Goal: Task Accomplishment & Management: Manage account settings

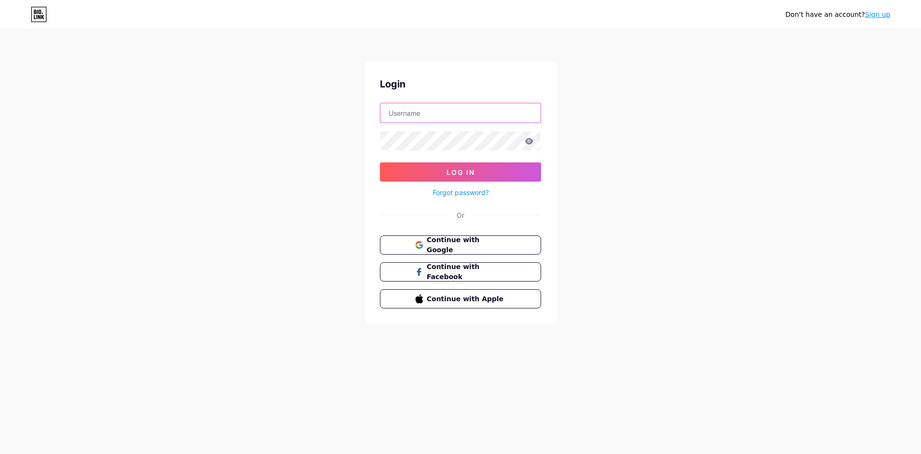
type input "[EMAIL_ADDRESS][DOMAIN_NAME]"
click at [531, 141] on icon at bounding box center [529, 141] width 9 height 7
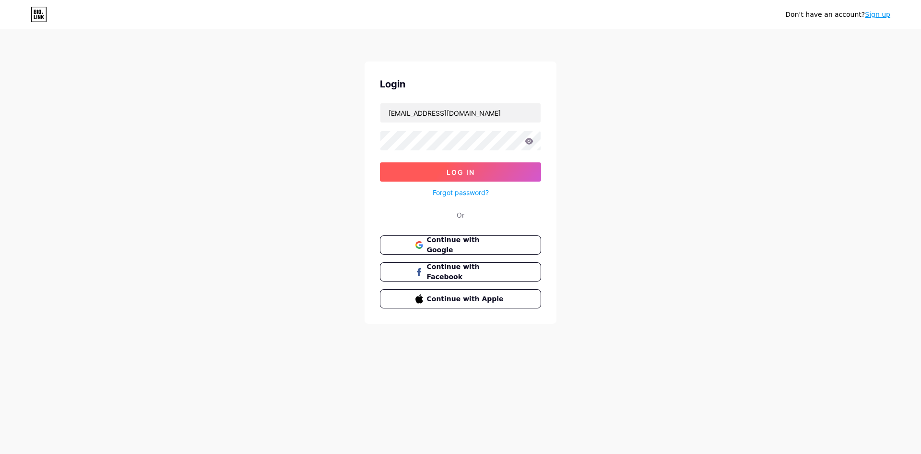
click at [528, 169] on button "Log In" at bounding box center [460, 171] width 161 height 19
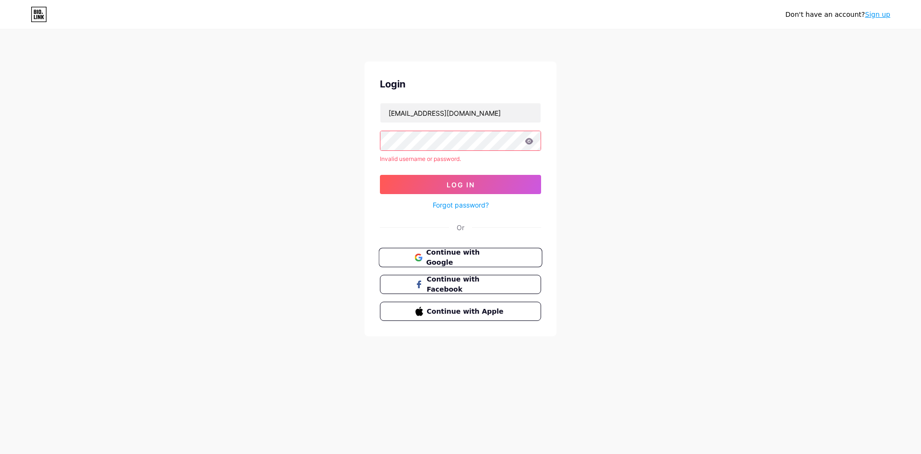
click at [479, 250] on button "Continue with Google" at bounding box center [461, 258] width 164 height 20
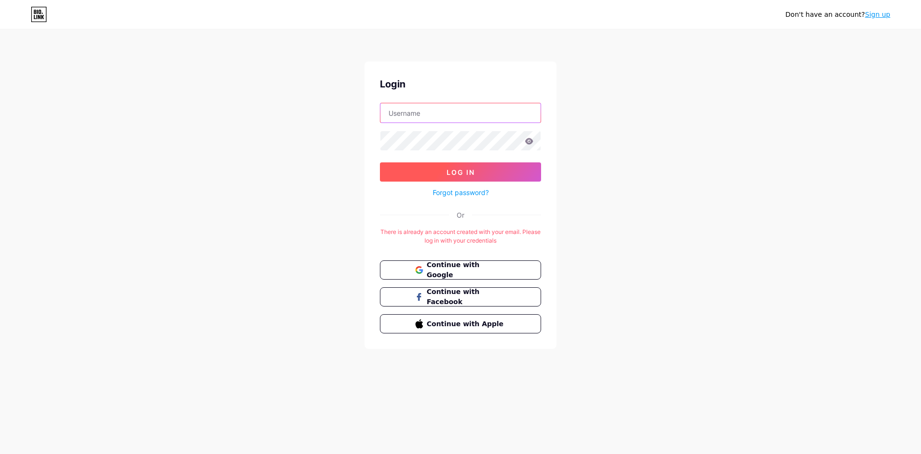
type input "[EMAIL_ADDRESS][DOMAIN_NAME]"
click at [437, 171] on button "Log In" at bounding box center [460, 171] width 161 height 19
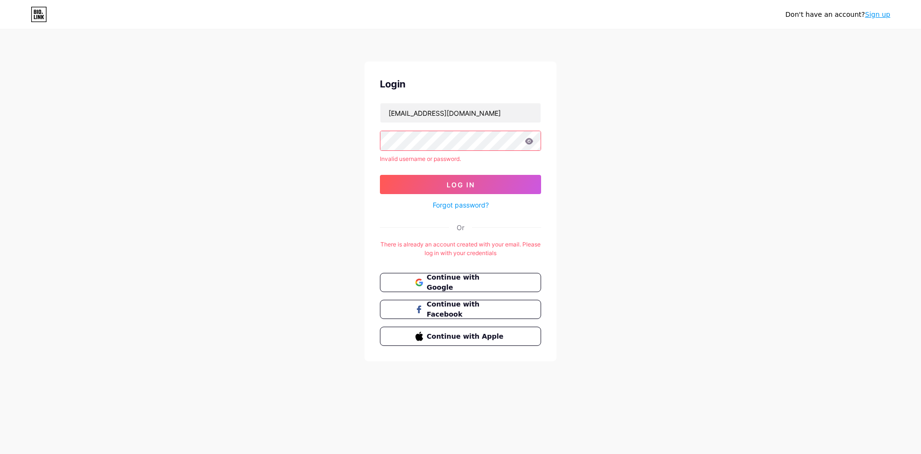
click at [532, 139] on icon at bounding box center [529, 141] width 9 height 7
click at [338, 139] on div "Don't have an account? Sign up Login idundjerski@gmail.com Invalid username or …" at bounding box center [460, 196] width 921 height 392
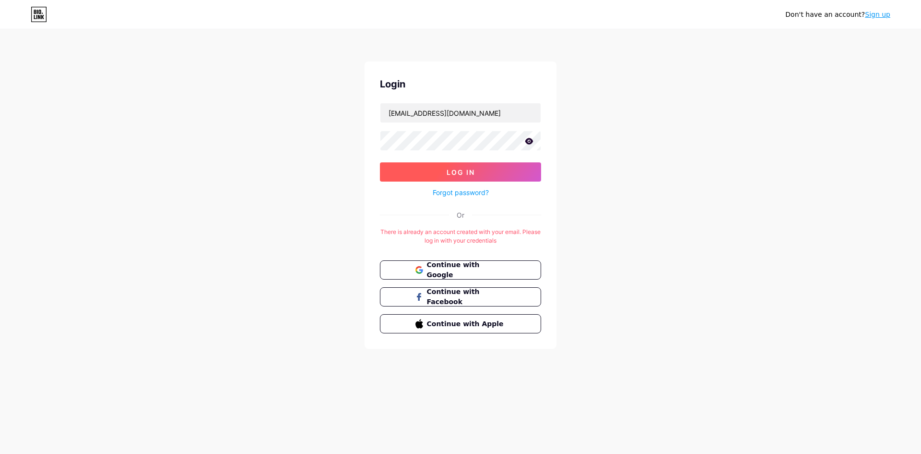
click at [424, 173] on button "Log In" at bounding box center [460, 171] width 161 height 19
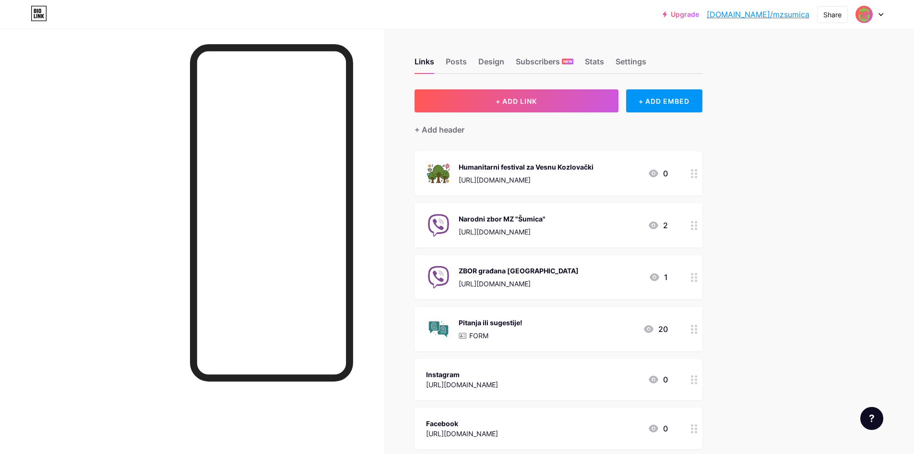
drag, startPoint x: 698, startPoint y: 176, endPoint x: 697, endPoint y: 167, distance: 9.2
click at [697, 167] on div at bounding box center [694, 173] width 16 height 44
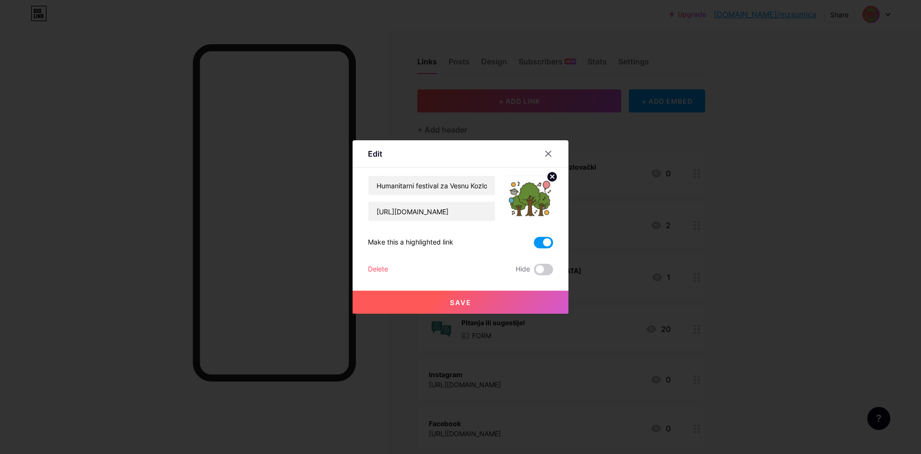
click at [377, 268] on div "Delete" at bounding box center [378, 269] width 20 height 12
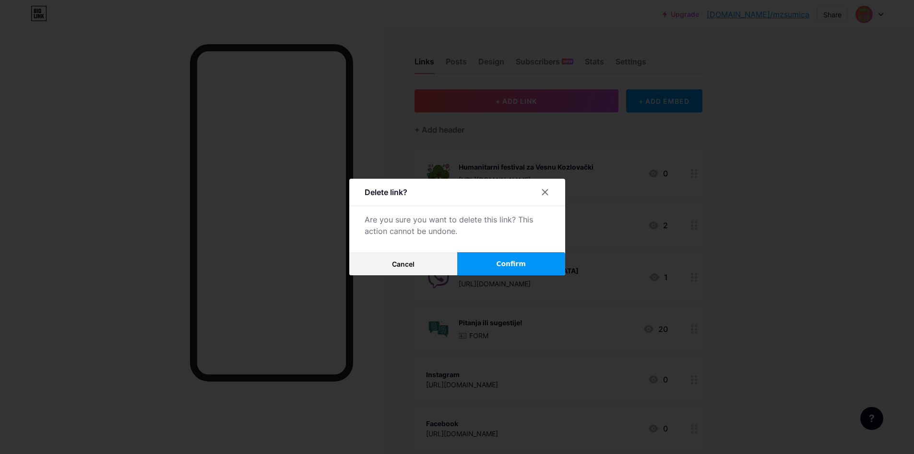
click at [529, 263] on button "Confirm" at bounding box center [511, 263] width 108 height 23
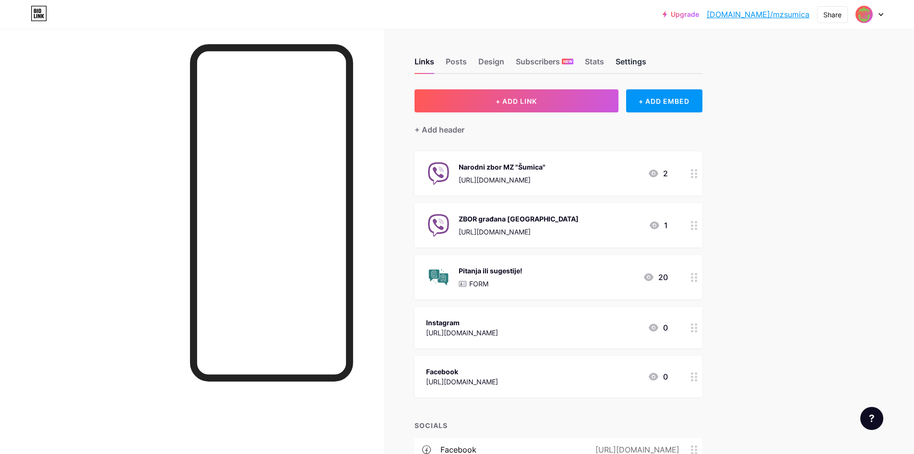
click at [645, 59] on div "Settings" at bounding box center [631, 64] width 31 height 17
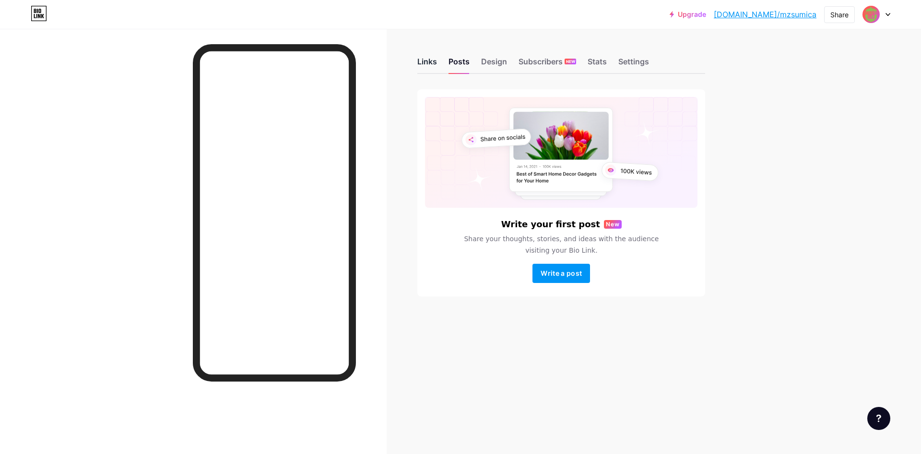
click at [432, 63] on div "Links" at bounding box center [428, 64] width 20 height 17
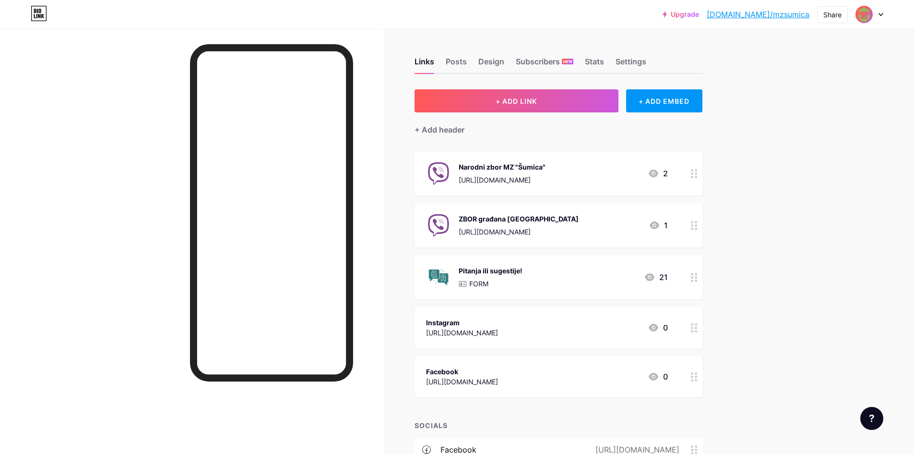
click at [521, 218] on div "ZBOR građana Zrenjanina" at bounding box center [519, 219] width 120 height 10
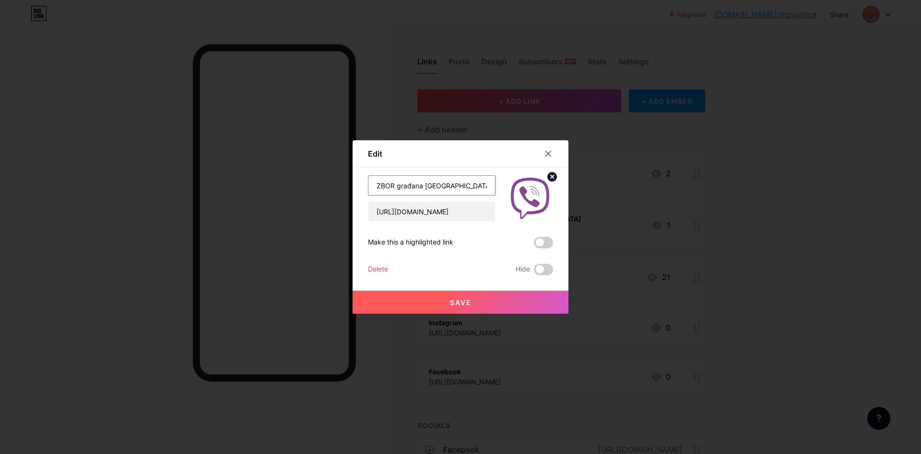
click at [421, 183] on input "ZBOR građana Zrenjanina" at bounding box center [432, 185] width 127 height 19
type input "ZBOR građana grada Zrenjanina"
click at [477, 299] on button "Save" at bounding box center [461, 301] width 216 height 23
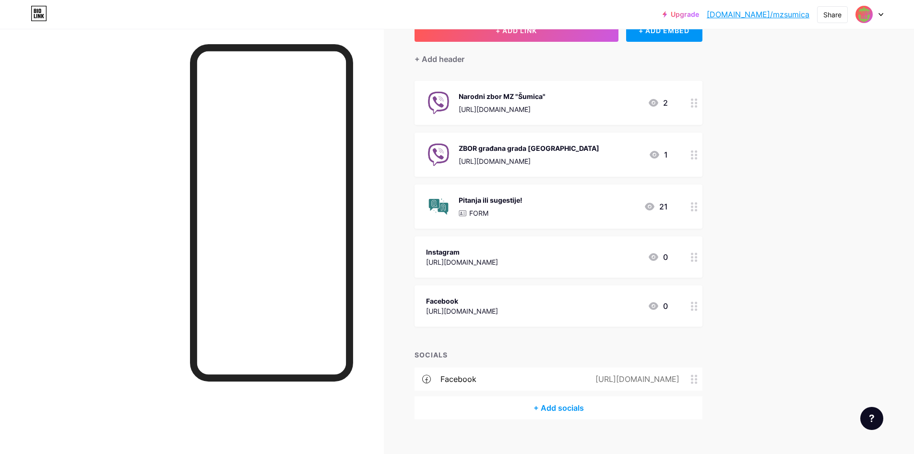
scroll to position [84, 0]
